Goal: Transaction & Acquisition: Book appointment/travel/reservation

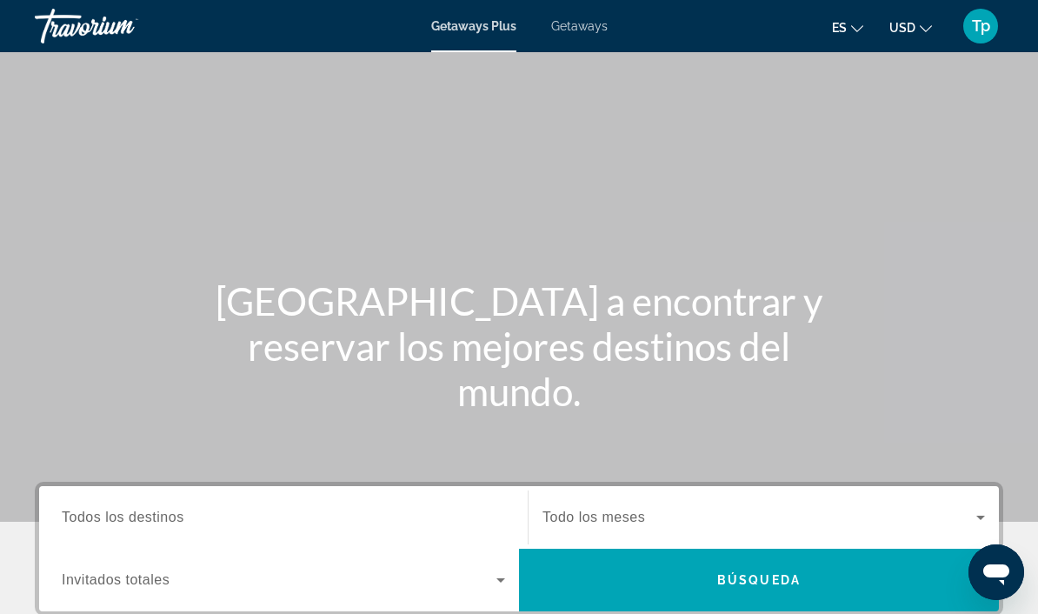
click at [605, 26] on span "Getaways" at bounding box center [579, 26] width 56 height 14
click at [904, 22] on span "USD" at bounding box center [902, 28] width 26 height 14
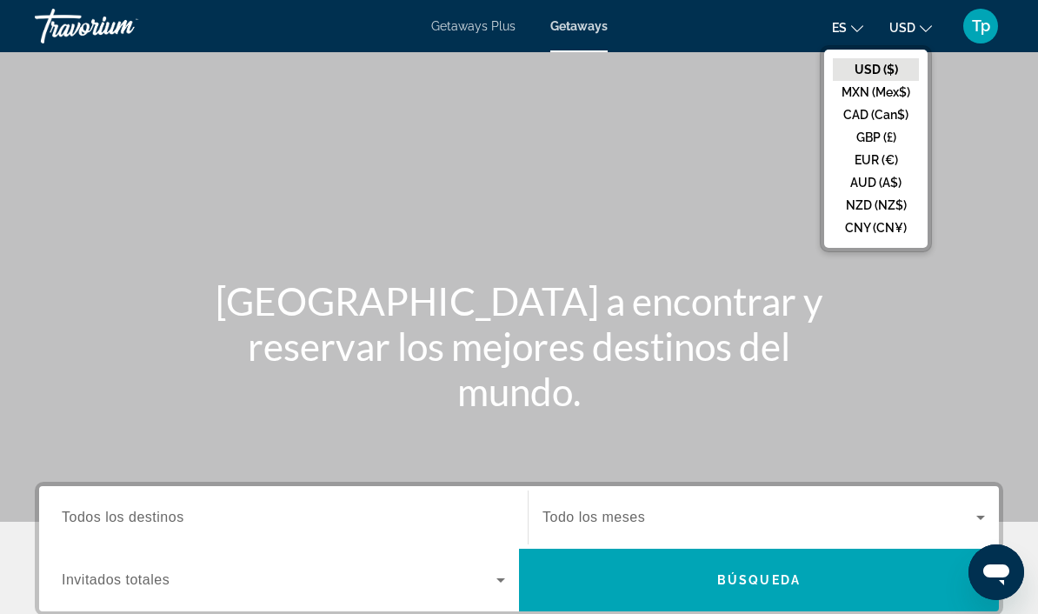
click at [869, 138] on button "GBP (£)" at bounding box center [876, 137] width 86 height 23
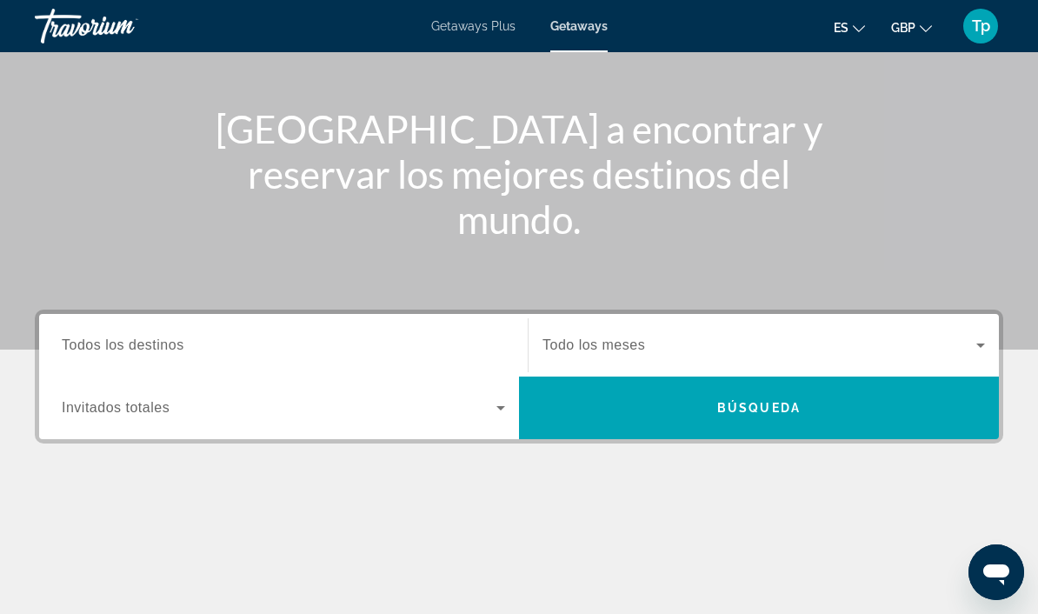
click at [84, 346] on span "Todos los destinos" at bounding box center [123, 344] width 123 height 15
click at [84, 346] on input "Destination Todos los destinos" at bounding box center [283, 345] width 443 height 21
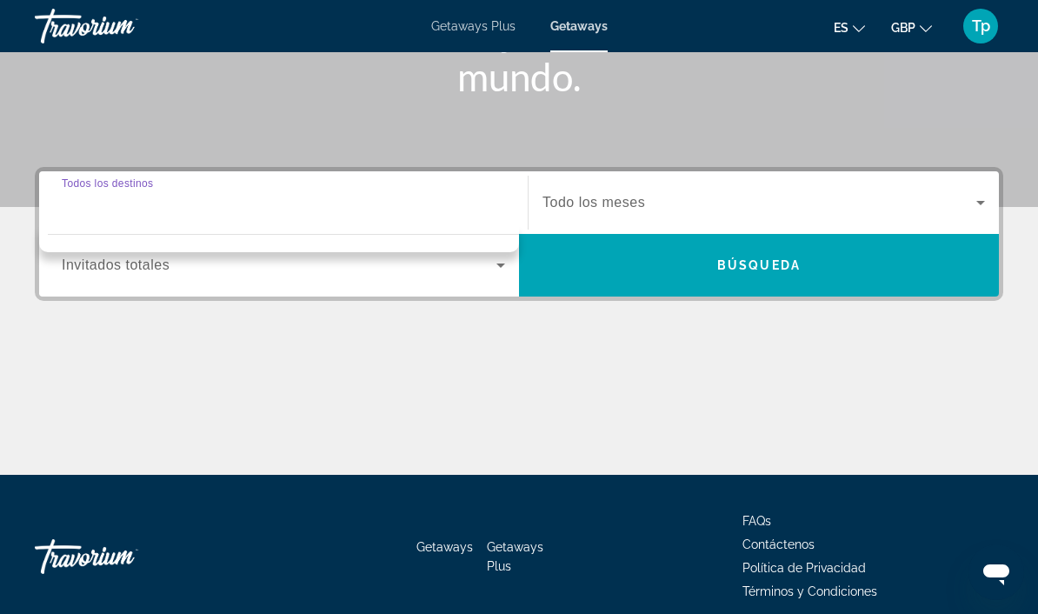
scroll to position [327, 0]
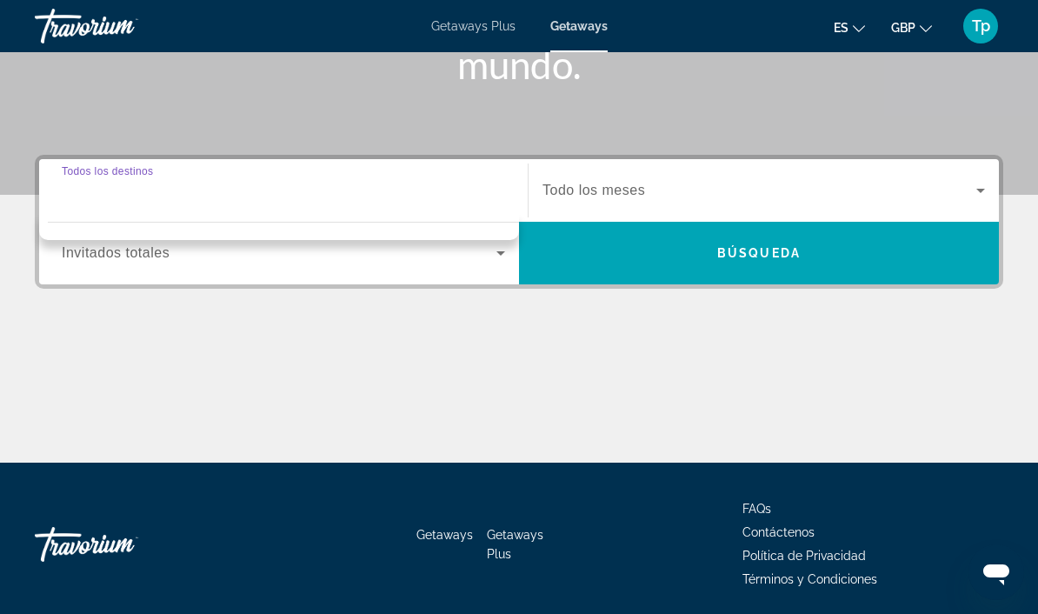
click at [118, 167] on span "Todos los destinos" at bounding box center [107, 170] width 91 height 11
click at [118, 181] on input "Destination Todos los destinos" at bounding box center [283, 191] width 443 height 21
click at [103, 267] on div "Search widget" at bounding box center [283, 253] width 443 height 49
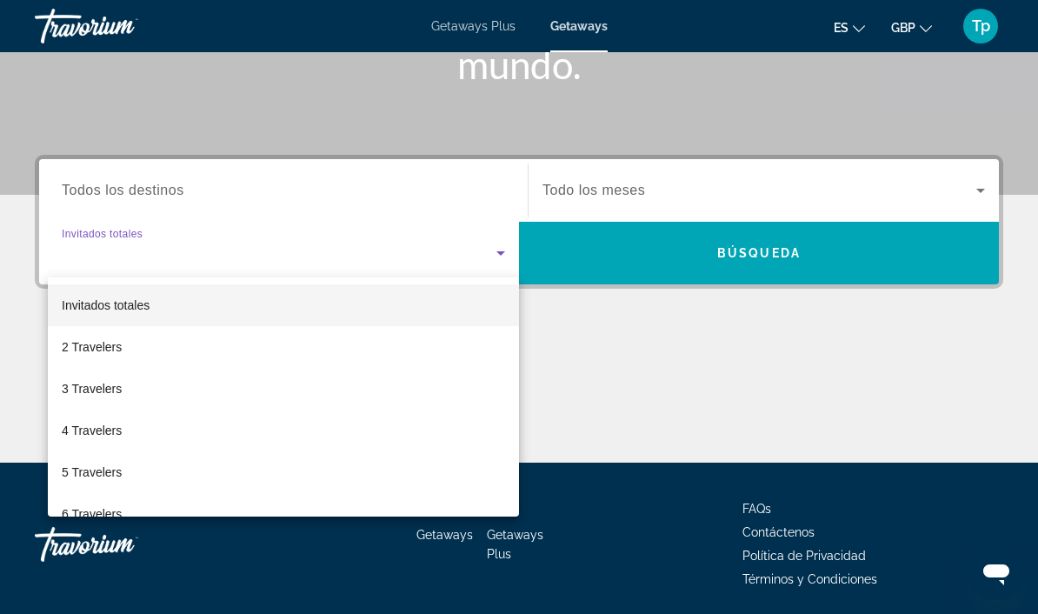
click at [81, 398] on span "3 Travelers" at bounding box center [92, 388] width 60 height 21
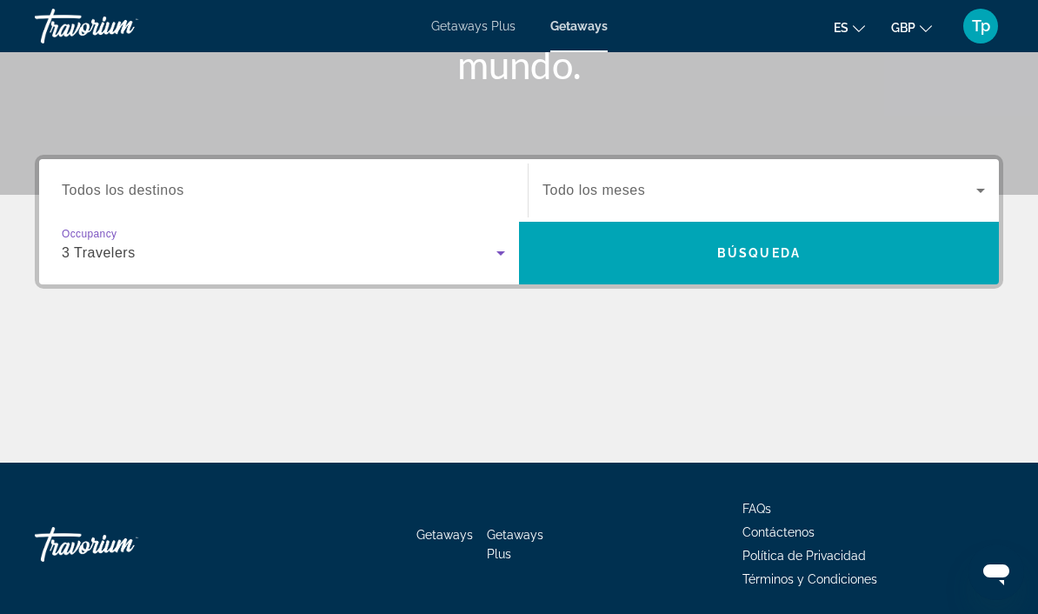
click at [599, 195] on span "Todo los meses" at bounding box center [593, 189] width 103 height 15
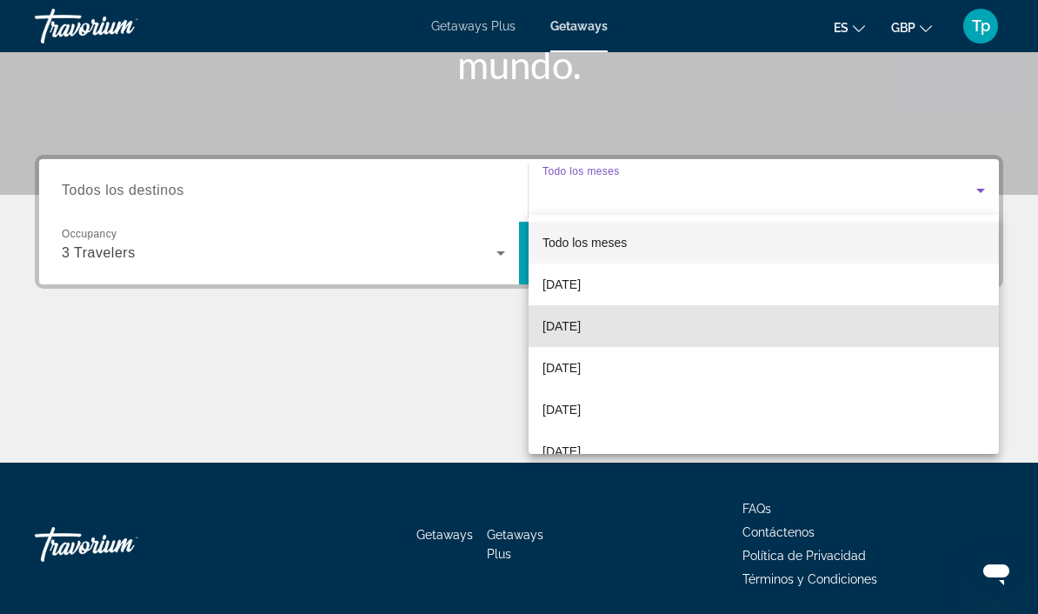
click at [579, 322] on span "[DATE]" at bounding box center [561, 325] width 38 height 21
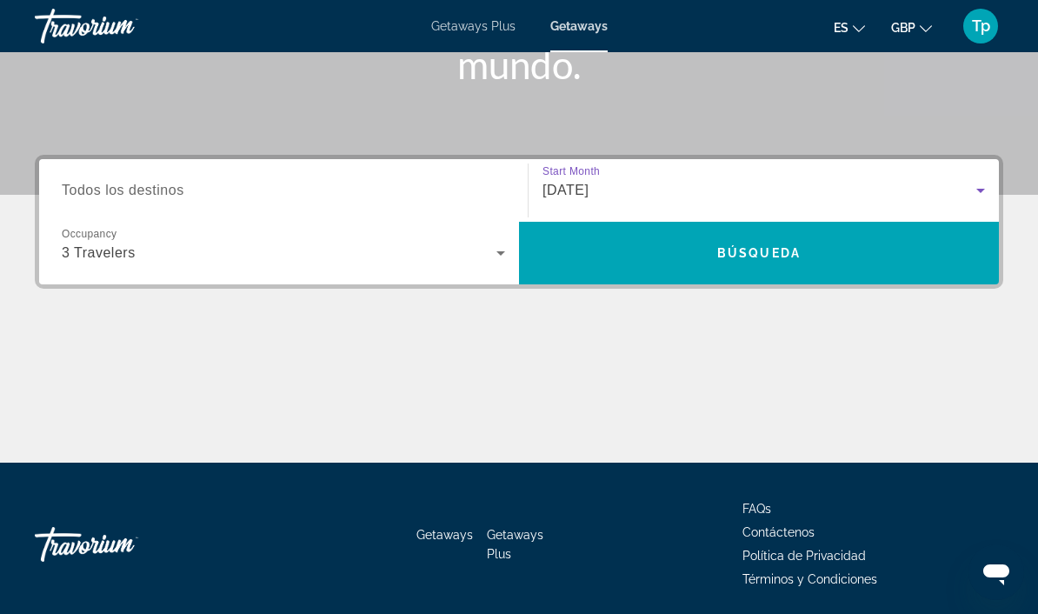
click at [688, 265] on span "Search widget" at bounding box center [759, 253] width 480 height 42
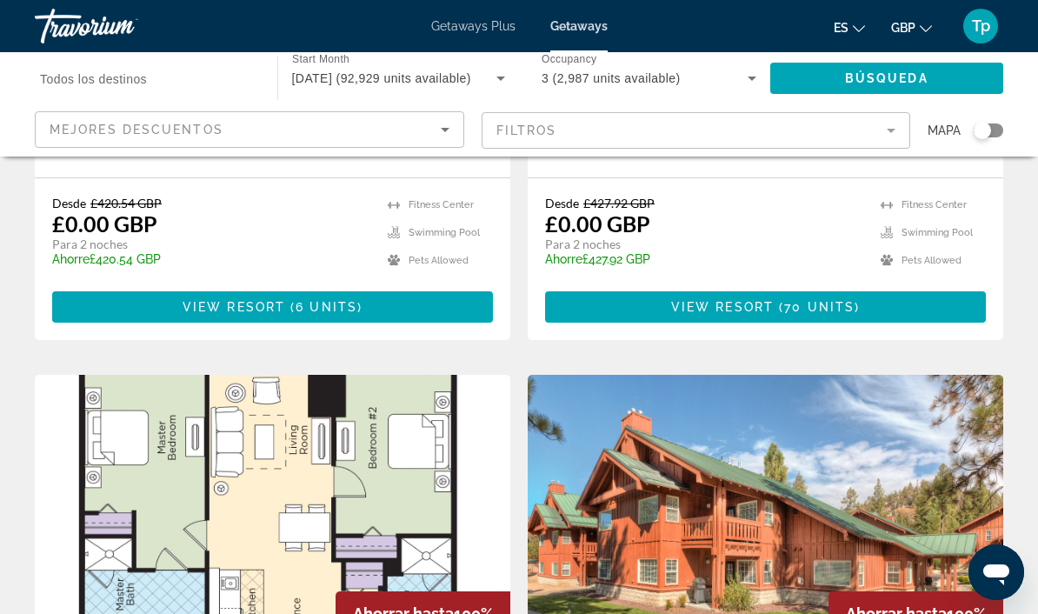
scroll to position [1144, 0]
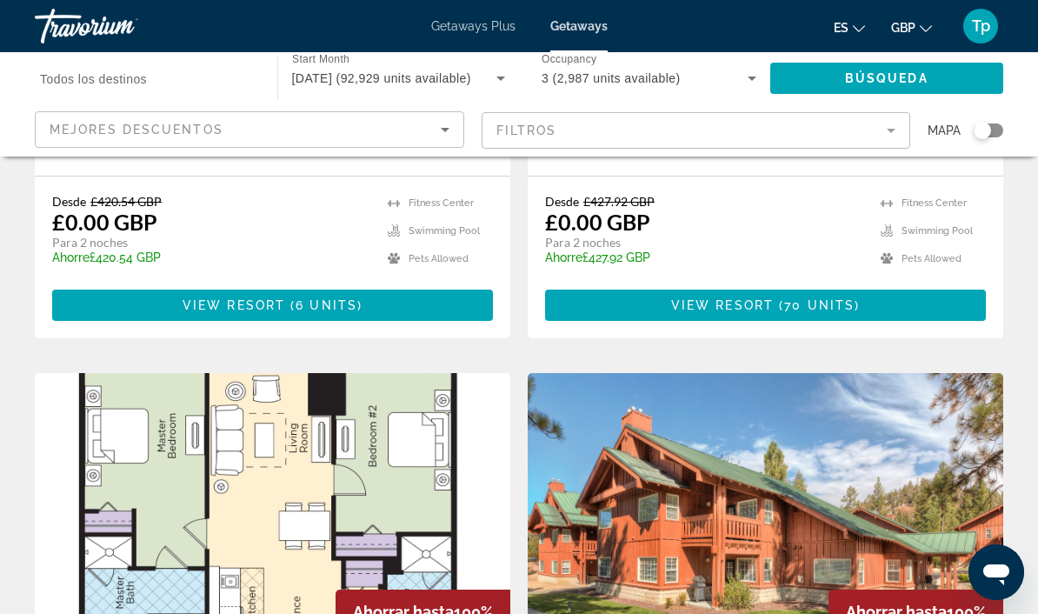
click at [982, 136] on div "Search widget" at bounding box center [981, 130] width 17 height 17
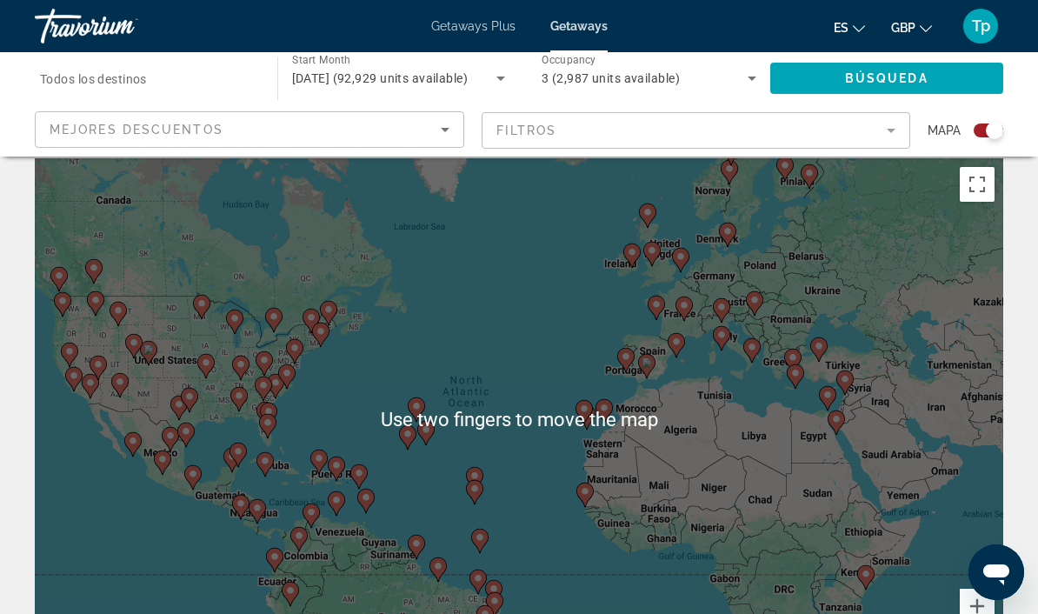
scroll to position [0, 0]
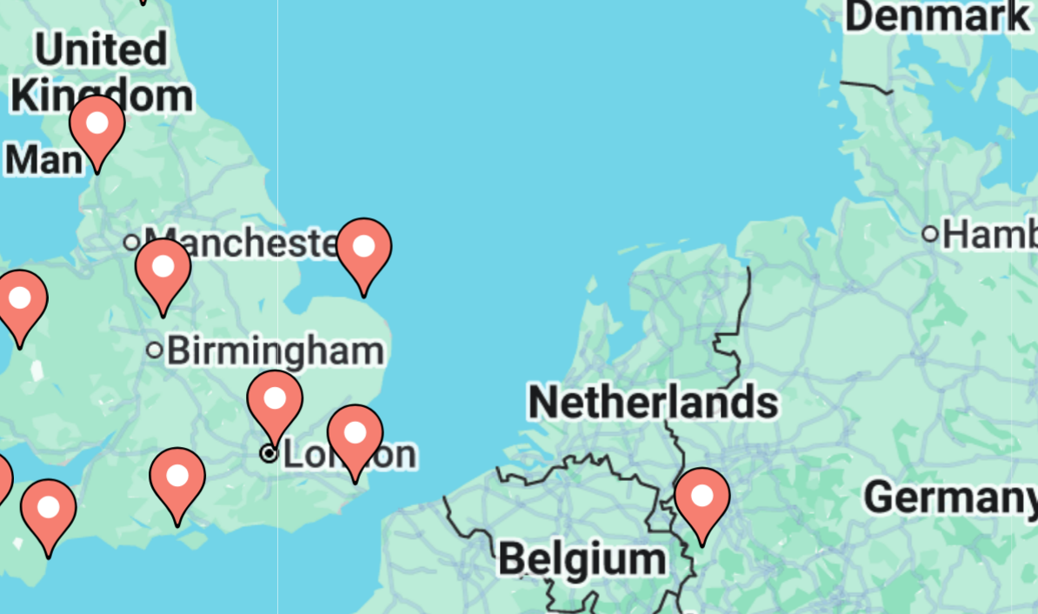
type input "**********"
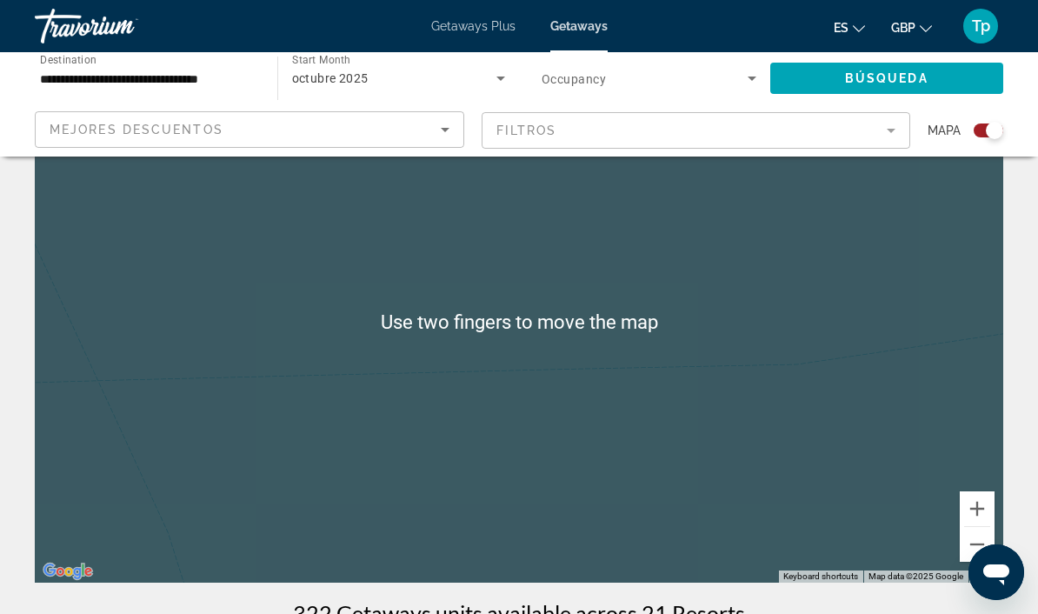
scroll to position [131, 0]
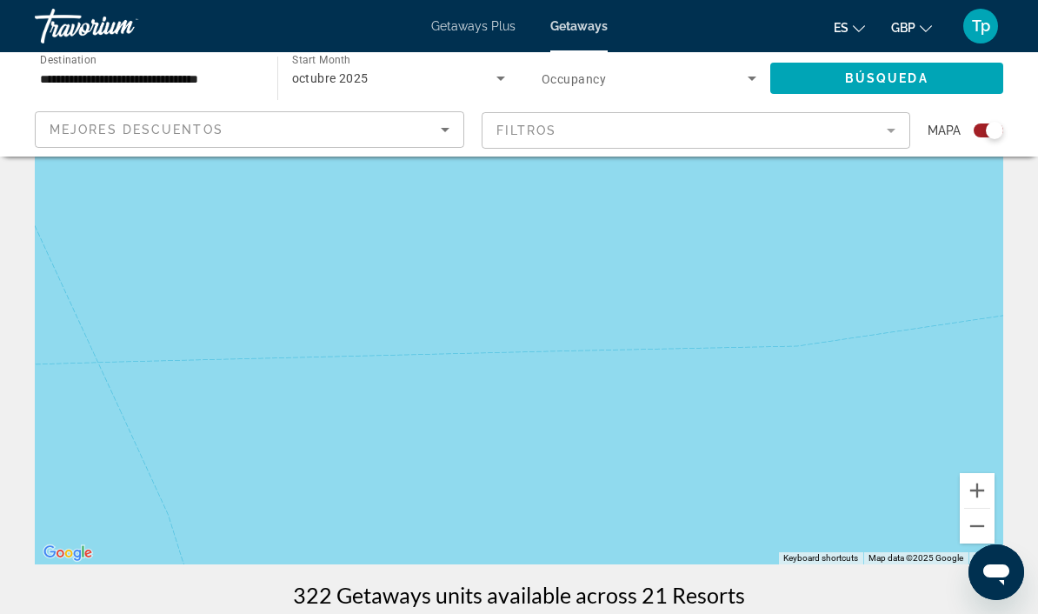
click at [974, 518] on button "Zoom out" at bounding box center [976, 525] width 35 height 35
click at [967, 536] on button "Zoom out" at bounding box center [976, 525] width 35 height 35
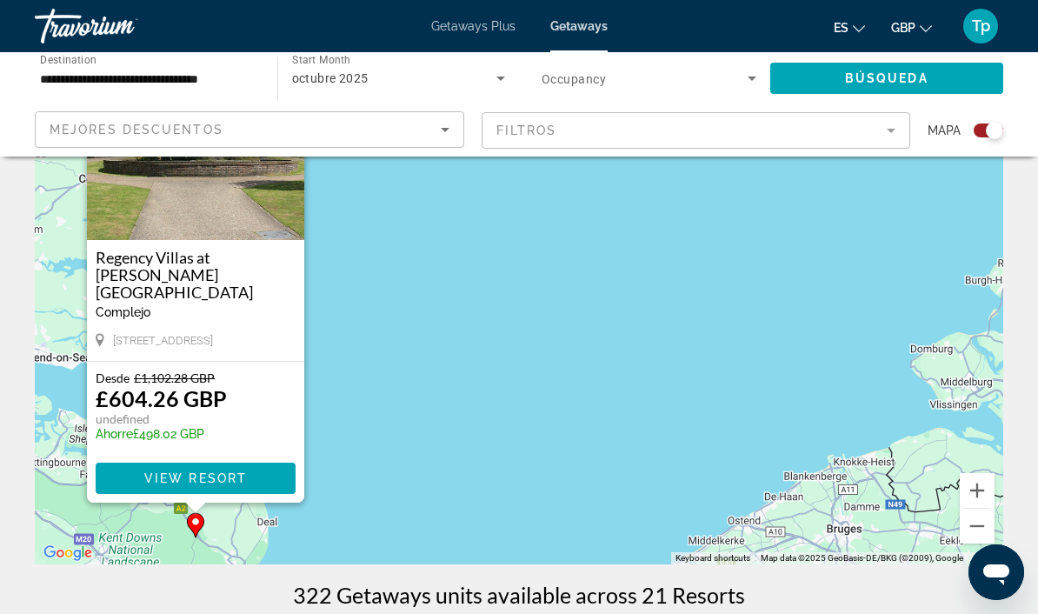
click at [961, 521] on button "Zoom out" at bounding box center [976, 525] width 35 height 35
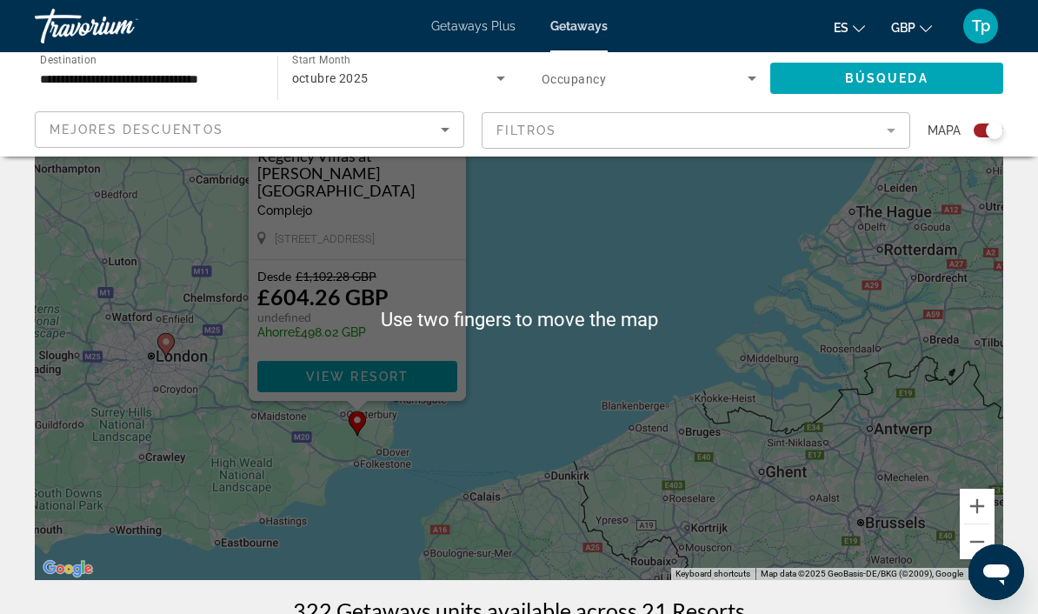
scroll to position [110, 0]
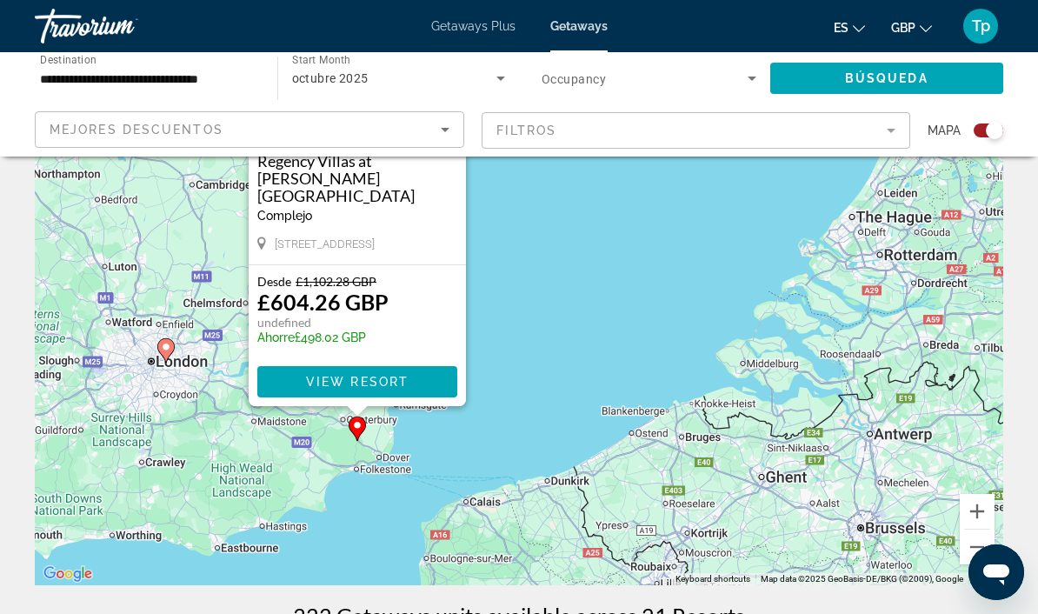
click at [967, 547] on button "Zoom out" at bounding box center [976, 546] width 35 height 35
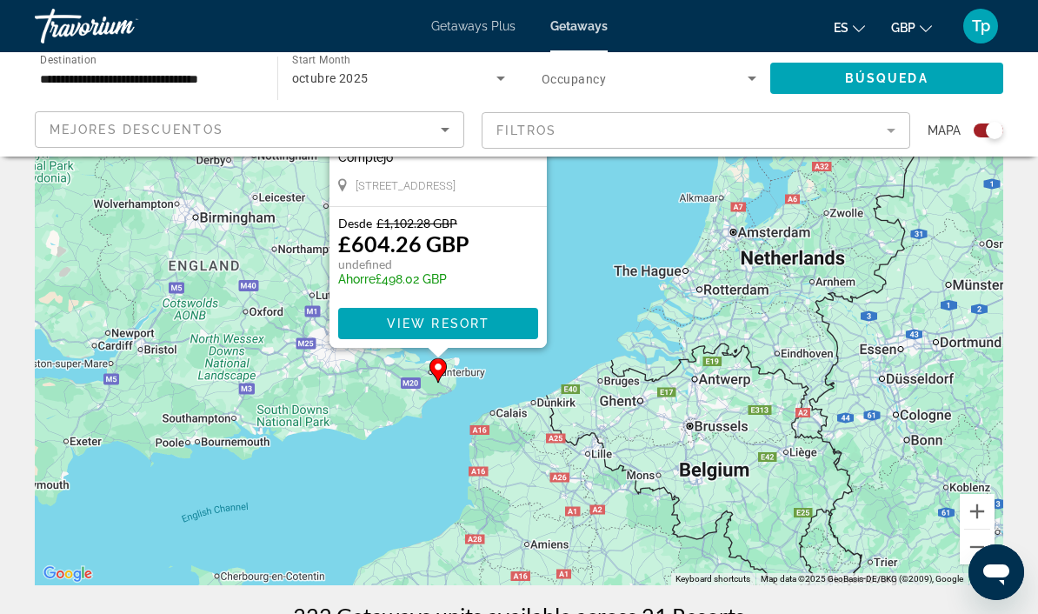
click at [300, 402] on div "To activate drag with keyboard, press Alt + Enter. Once in keyboard drag state,…" at bounding box center [519, 323] width 968 height 521
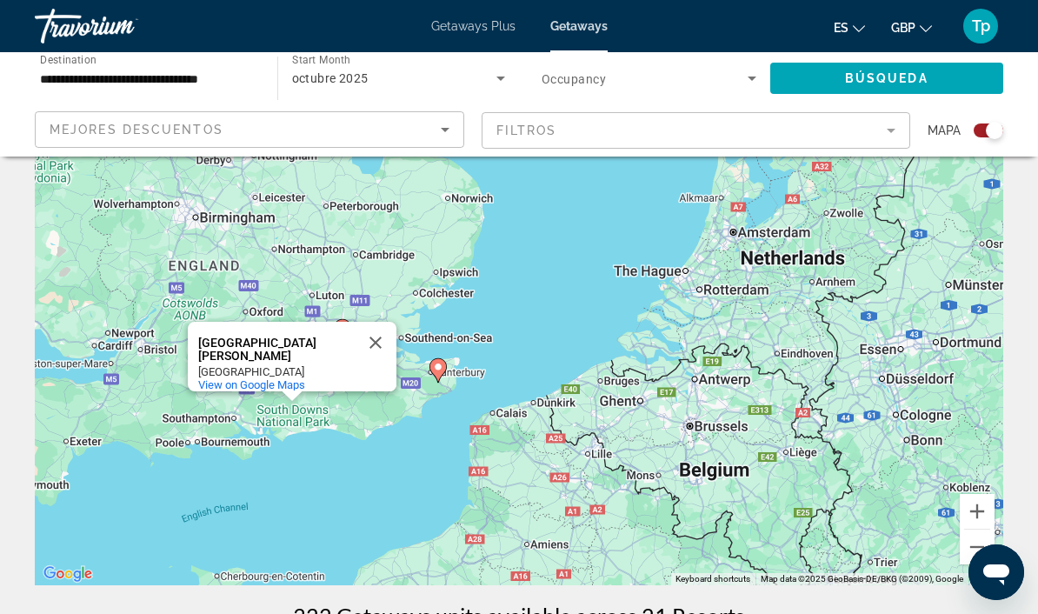
click at [374, 322] on button "Close" at bounding box center [376, 343] width 42 height 42
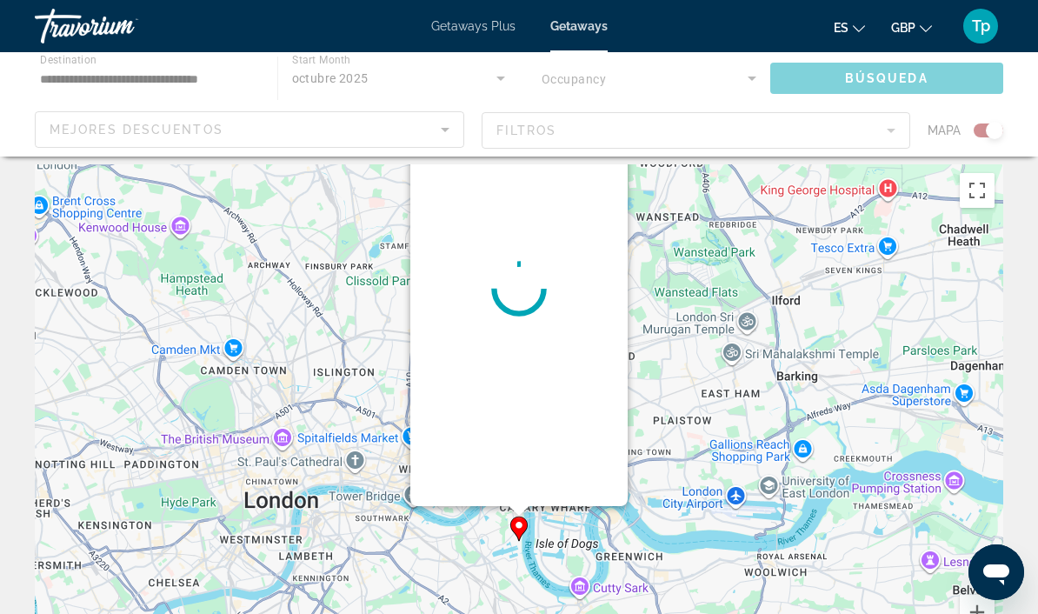
scroll to position [0, 0]
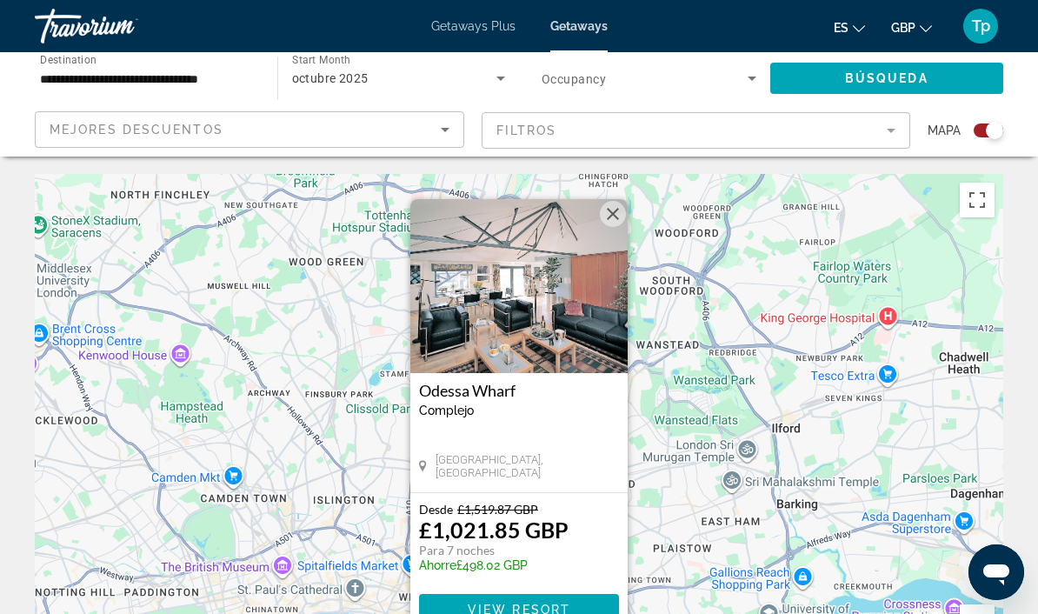
click at [519, 291] on img "Main content" at bounding box center [518, 286] width 217 height 174
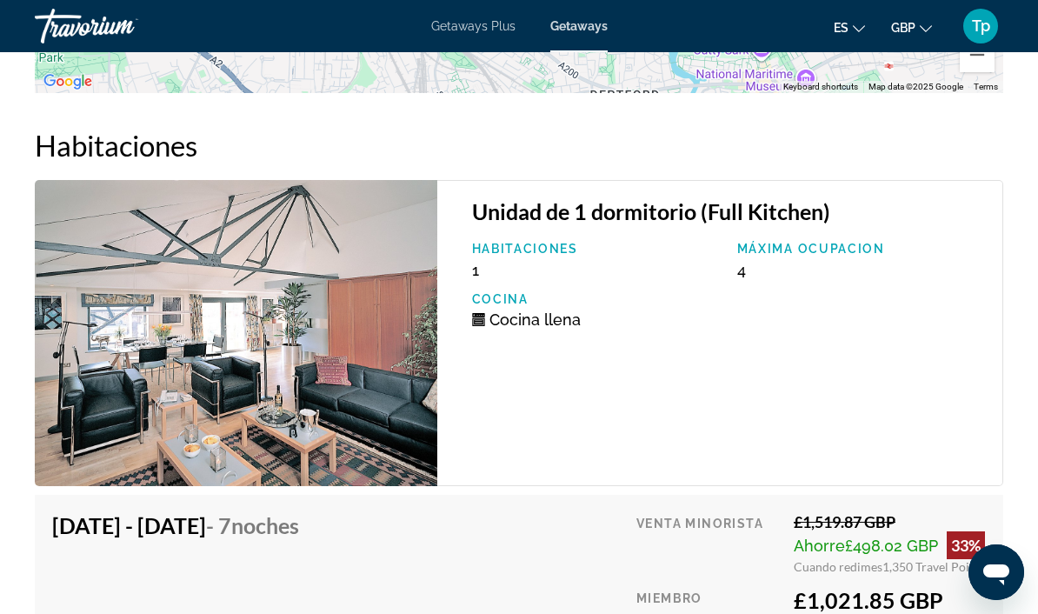
scroll to position [3219, 0]
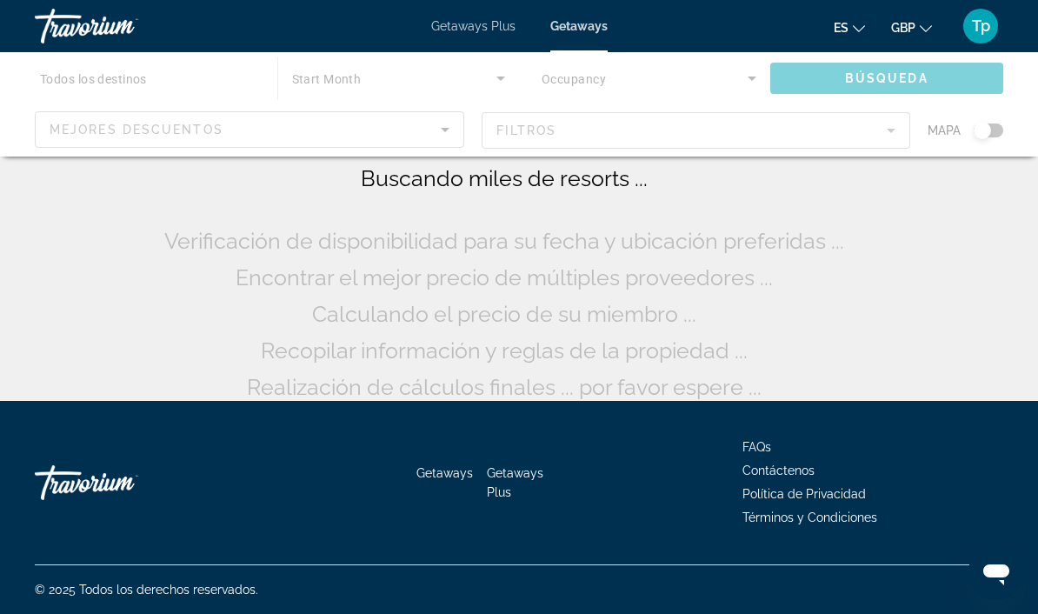
scroll to position [96, 0]
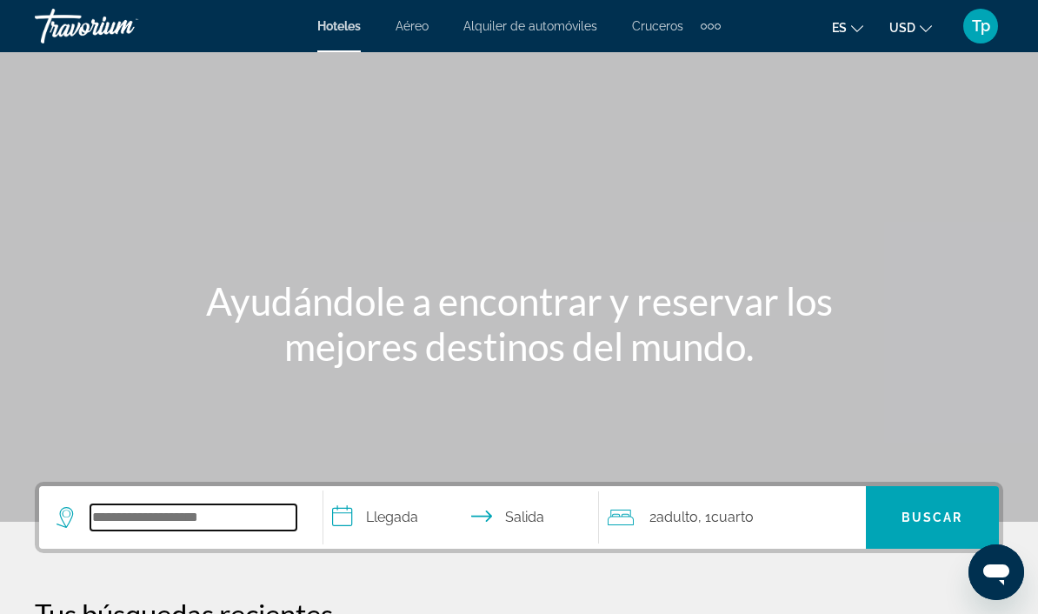
click at [105, 505] on input "Search widget" at bounding box center [193, 517] width 206 height 26
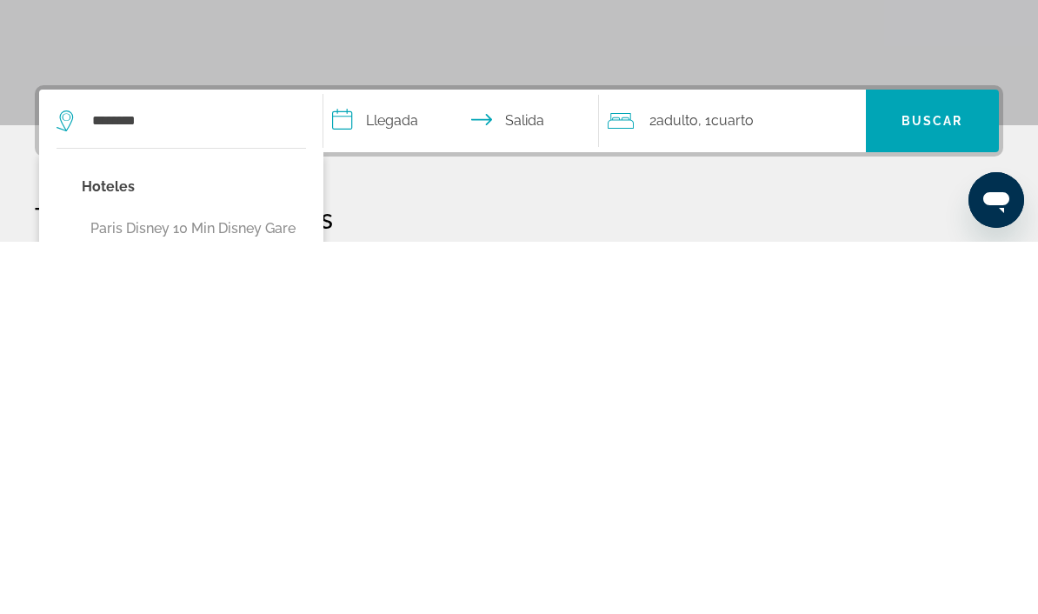
click at [253, 584] on button "Paris Disney 10 Min Disney Gare 2 Min (Bussy-Saint-Georges, FR)" at bounding box center [194, 625] width 224 height 82
type input "**********"
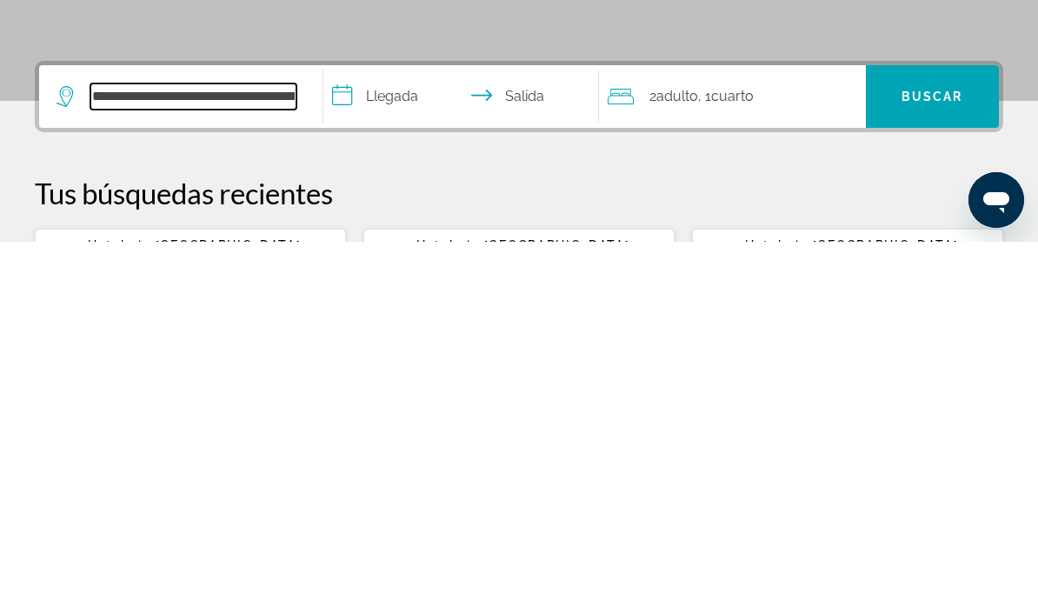
scroll to position [53, 0]
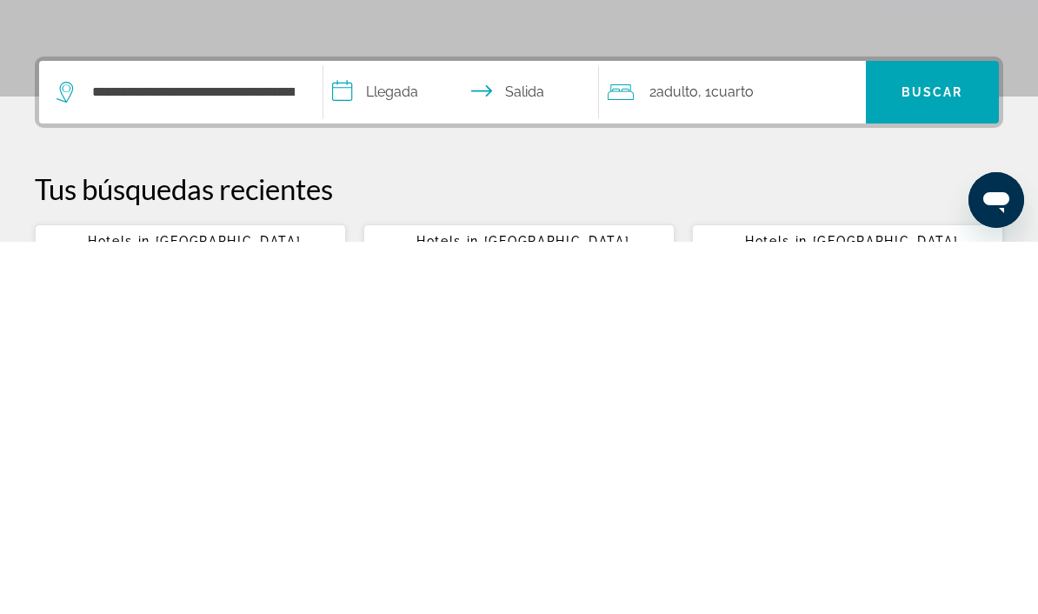
click at [389, 433] on input "**********" at bounding box center [464, 467] width 282 height 68
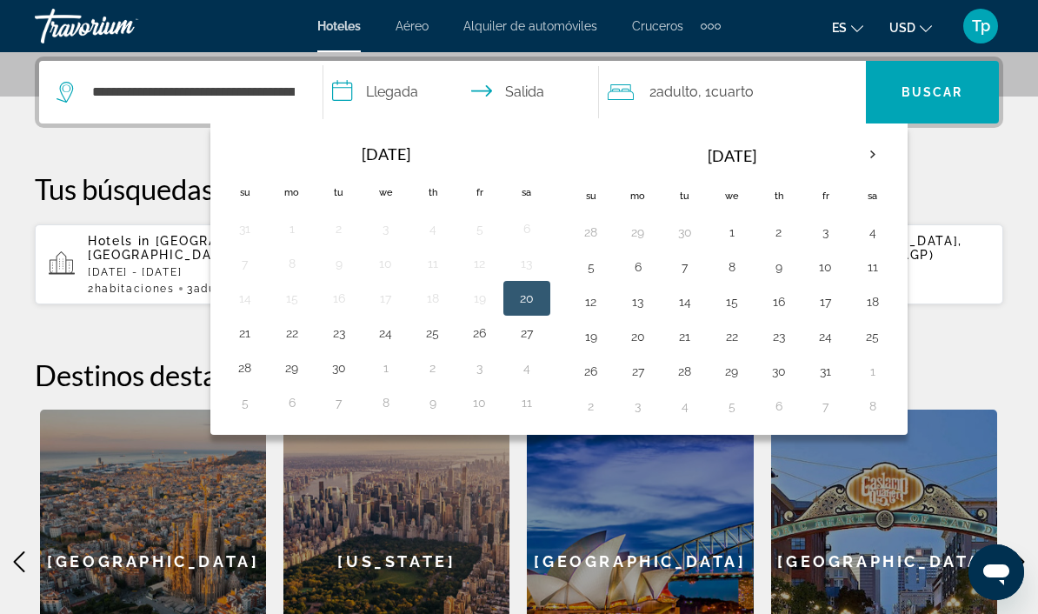
click at [687, 365] on button "28" at bounding box center [685, 371] width 28 height 24
click at [884, 373] on button "1" at bounding box center [873, 371] width 28 height 24
type input "**********"
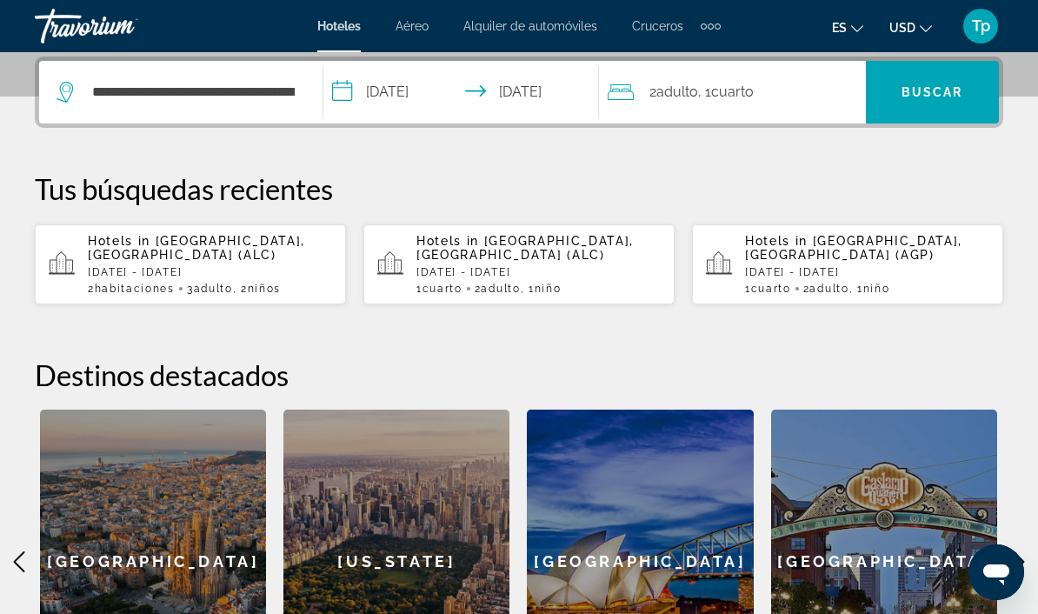
click at [733, 91] on span "Cuarto" at bounding box center [732, 91] width 43 height 17
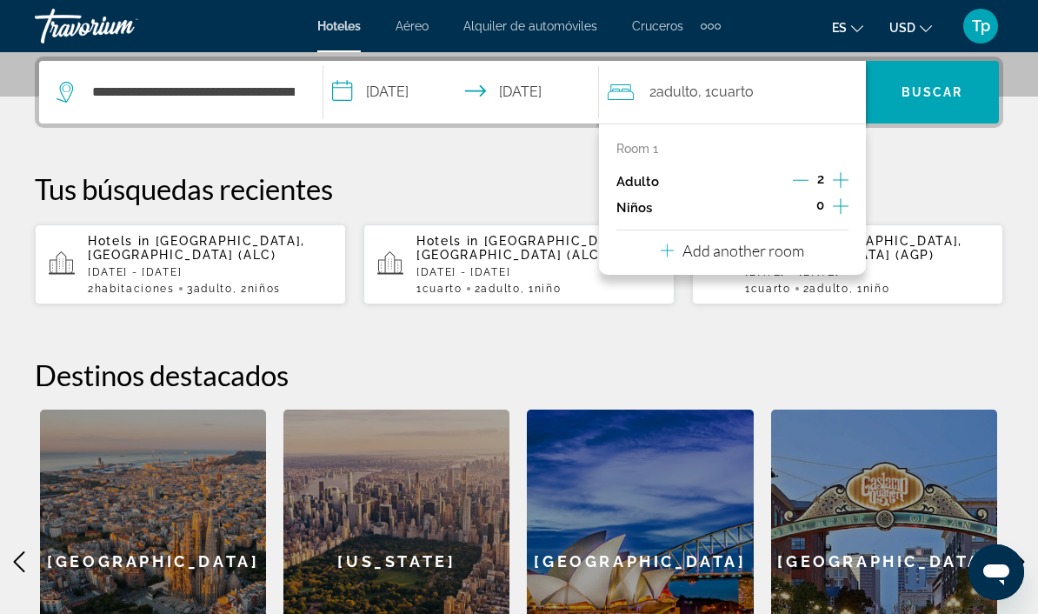
click at [833, 204] on icon "Increment children" at bounding box center [841, 206] width 16 height 21
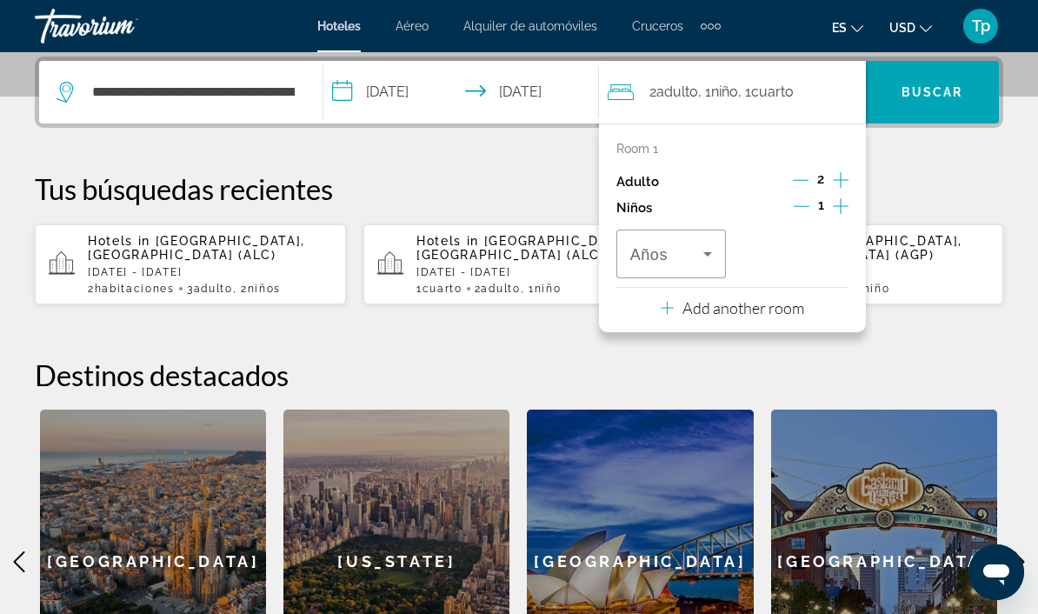
click at [833, 211] on icon "Increment children" at bounding box center [841, 206] width 16 height 21
click at [712, 259] on icon "Travelers: 2 adults, 2 children" at bounding box center [707, 253] width 21 height 21
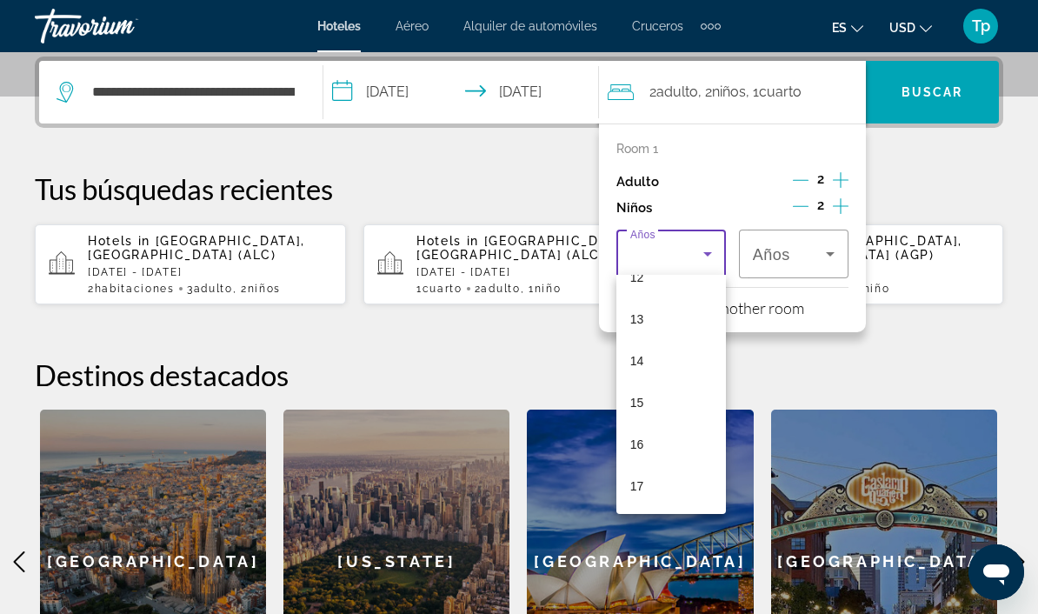
scroll to position [526, 0]
click at [644, 485] on mat-option "17" at bounding box center [670, 486] width 109 height 42
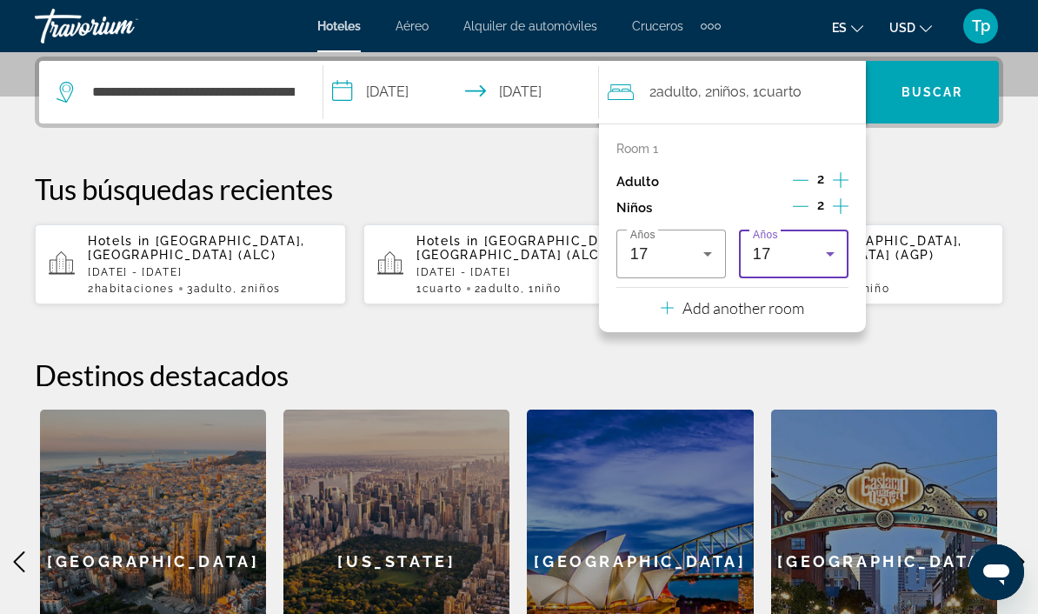
click at [793, 249] on div "17" at bounding box center [789, 253] width 73 height 21
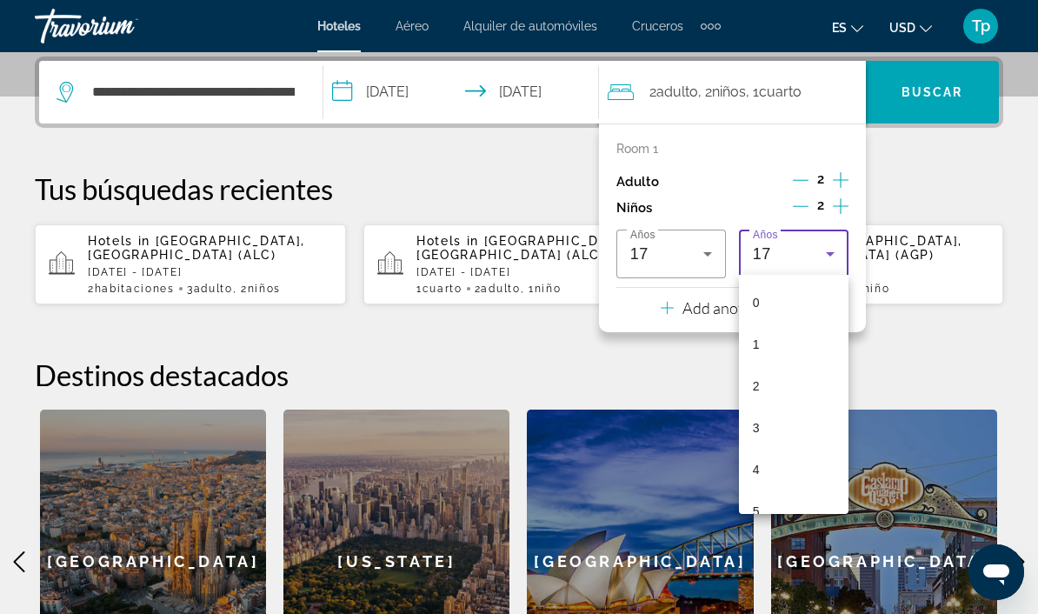
scroll to position [519, 0]
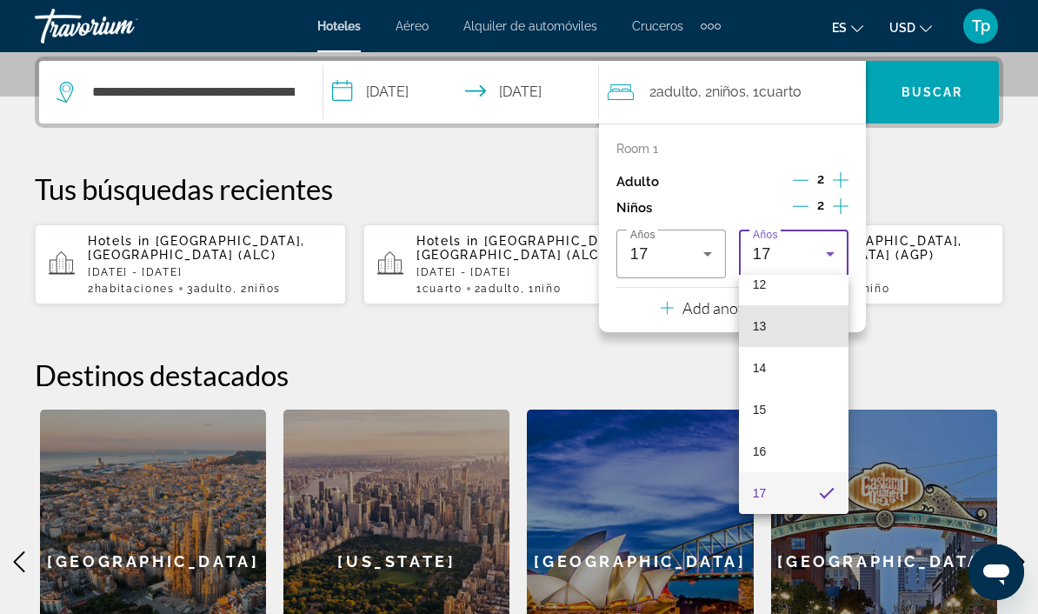
click at [764, 328] on span "13" at bounding box center [760, 325] width 14 height 21
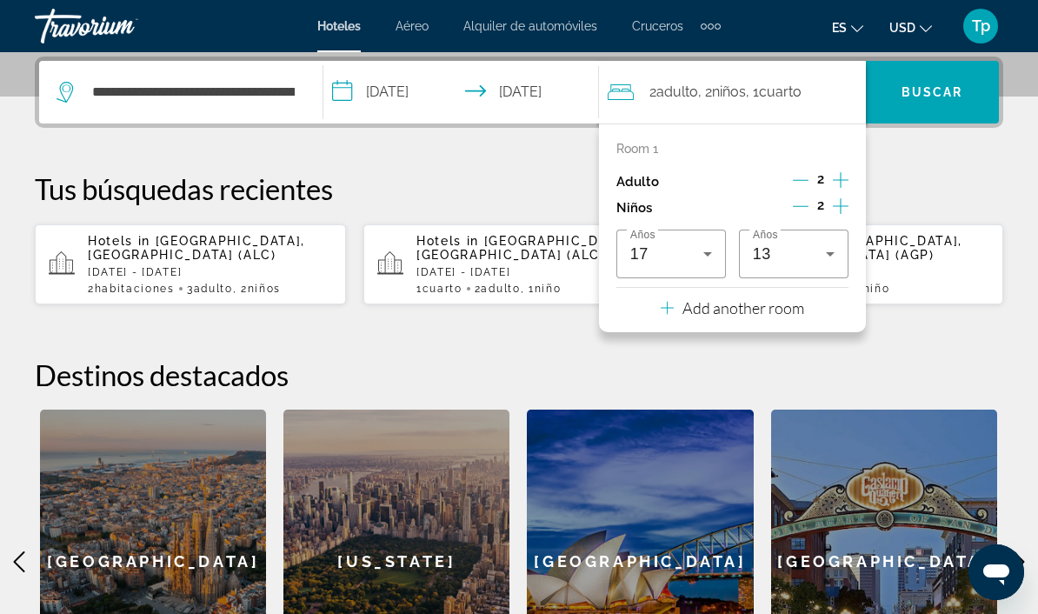
click at [926, 87] on span "Buscar" at bounding box center [932, 92] width 62 height 14
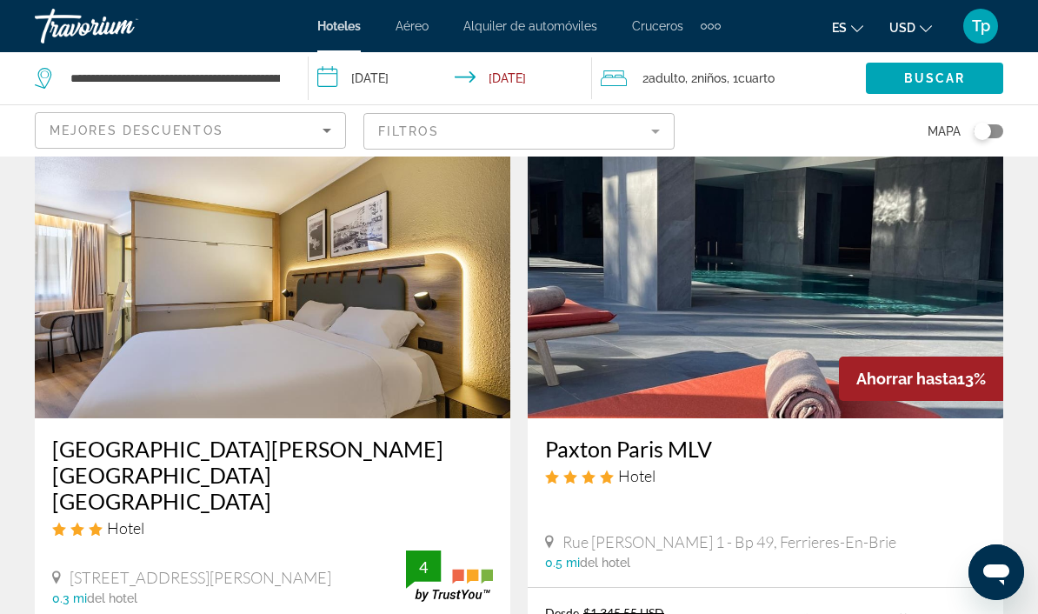
scroll to position [92, 0]
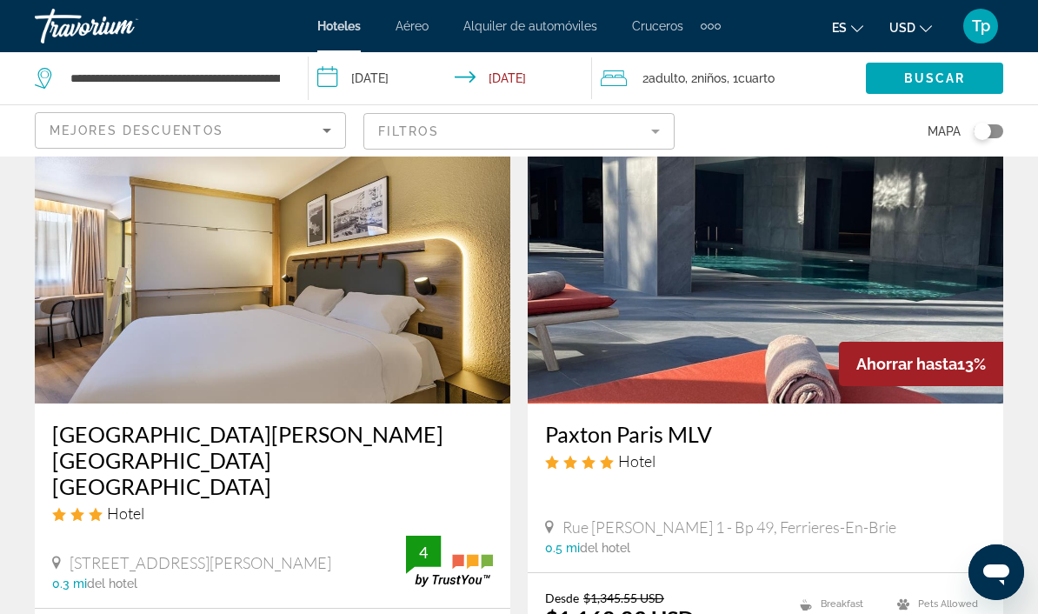
click at [909, 27] on span "USD" at bounding box center [902, 28] width 26 height 14
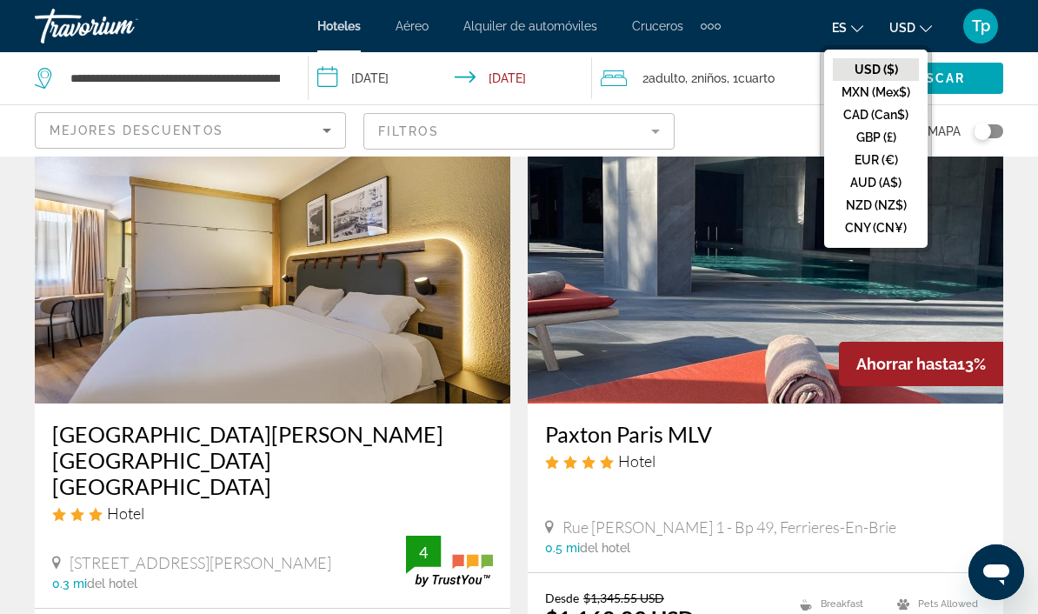
click at [867, 144] on button "GBP (£)" at bounding box center [876, 137] width 86 height 23
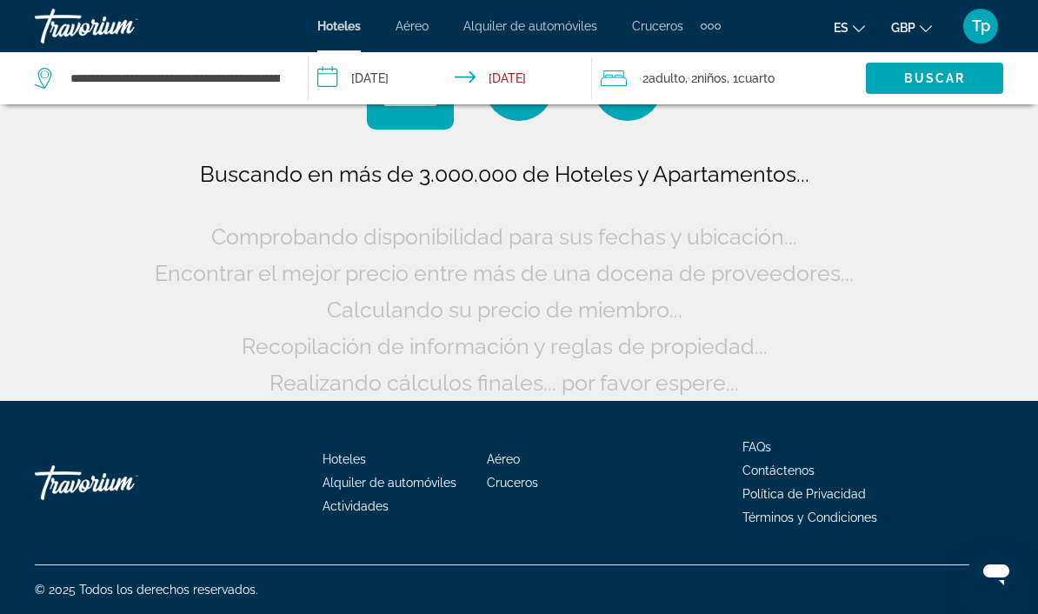
scroll to position [26, 0]
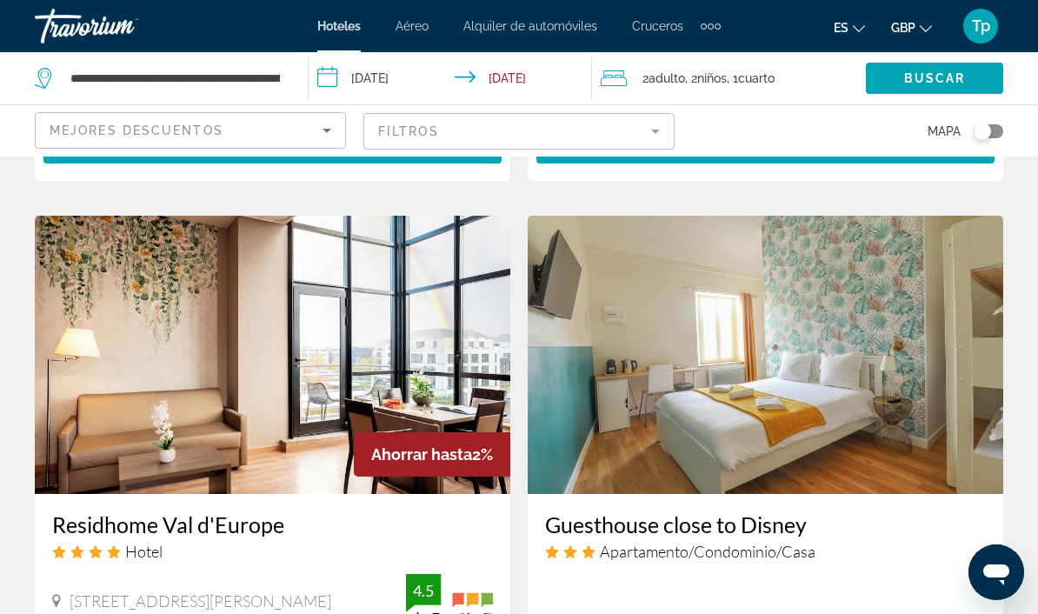
scroll to position [3338, 0]
